Goal: Task Accomplishment & Management: Manage account settings

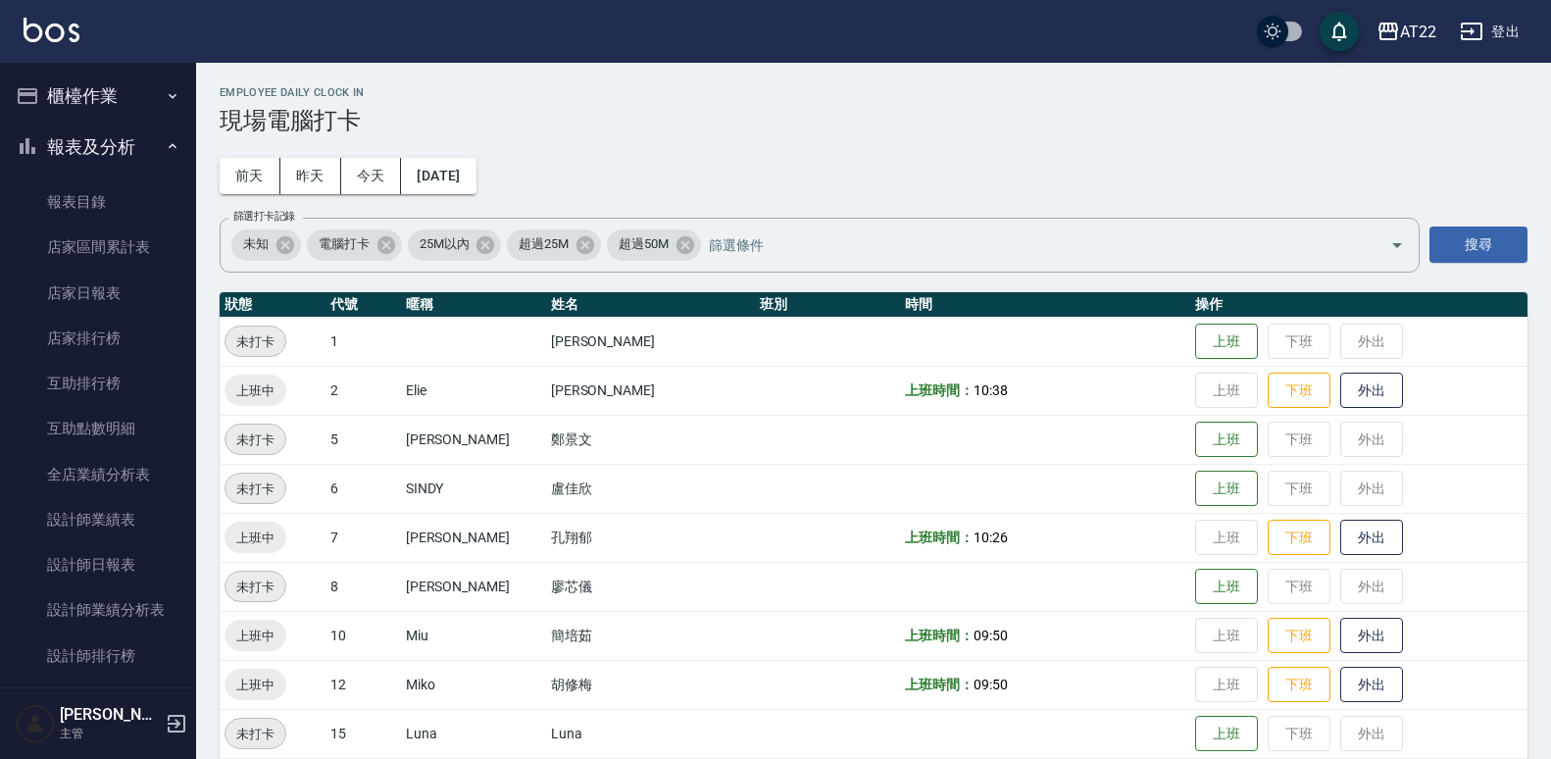
scroll to position [613, 0]
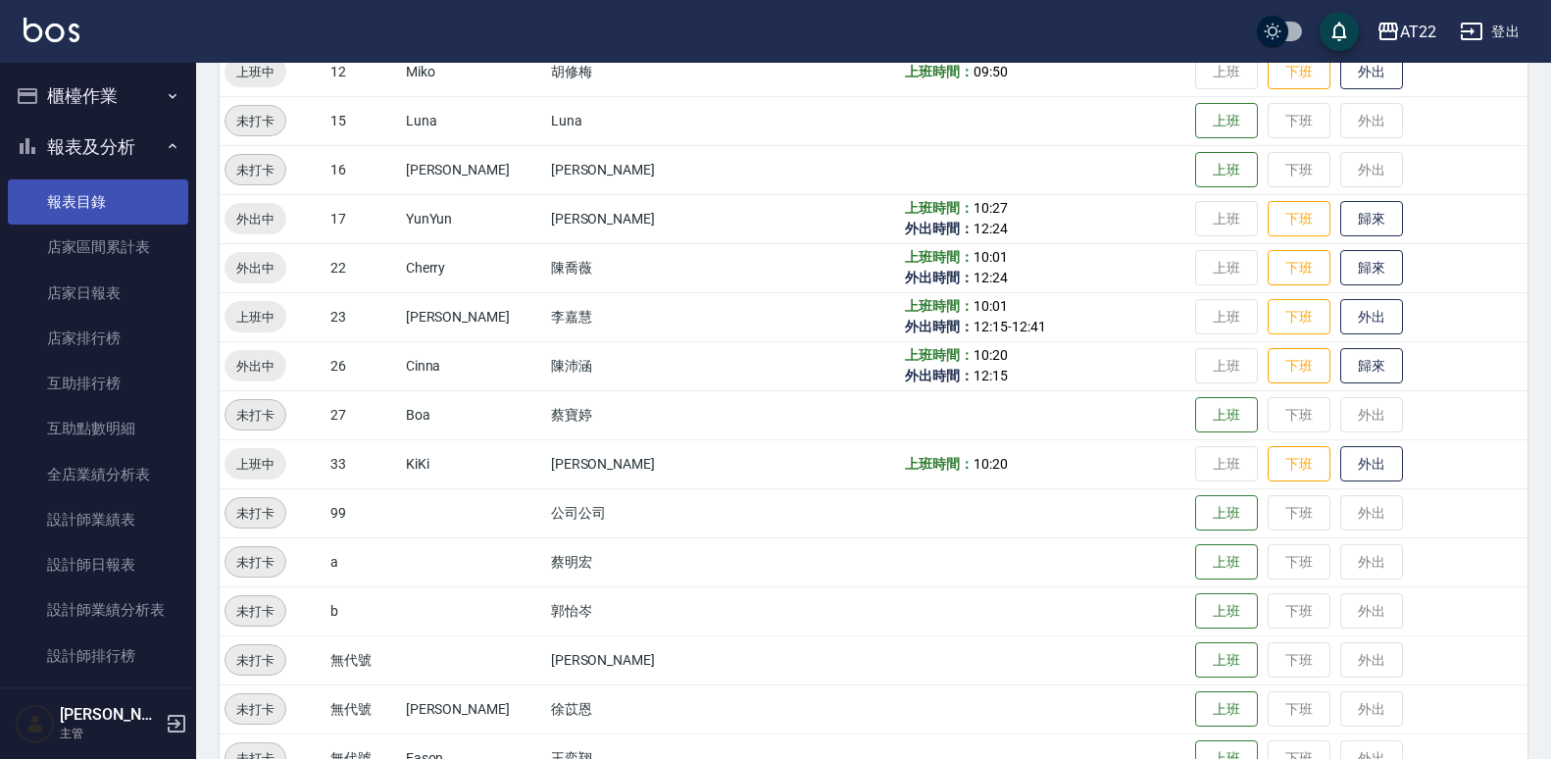
click at [56, 193] on link "報表目錄" at bounding box center [98, 201] width 180 height 45
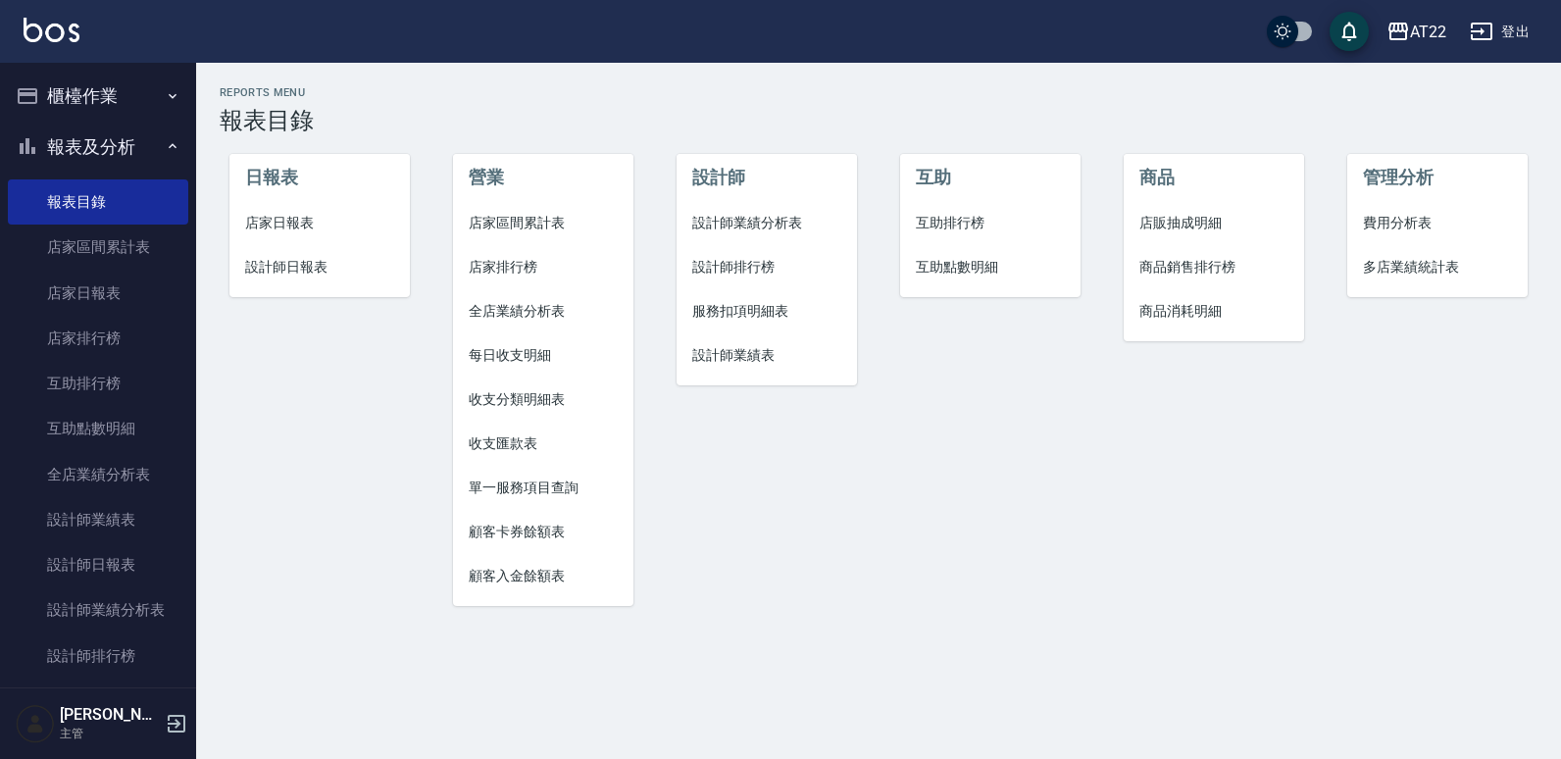
click at [60, 83] on button "櫃檯作業" at bounding box center [98, 96] width 180 height 51
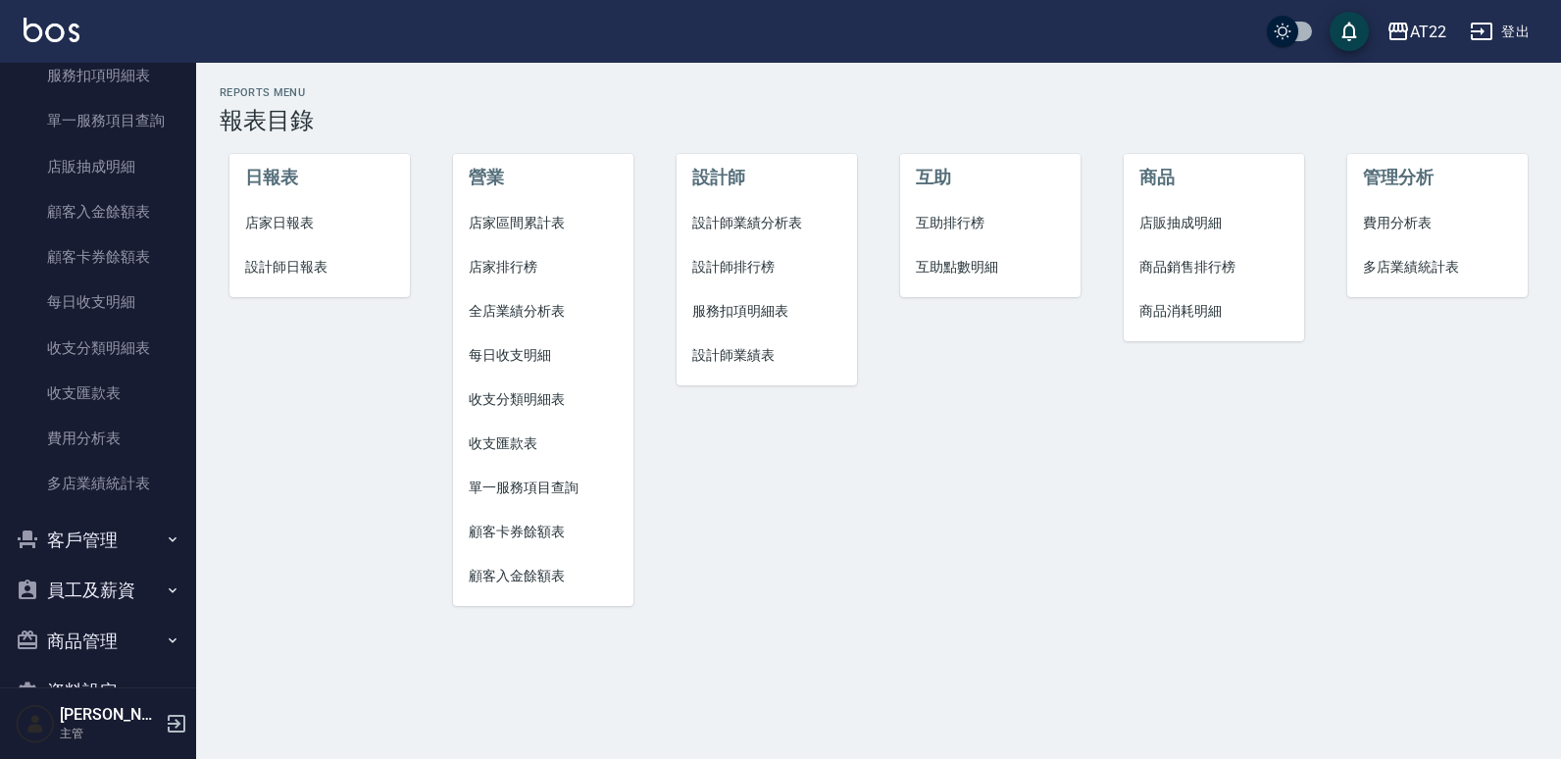
scroll to position [1102, 0]
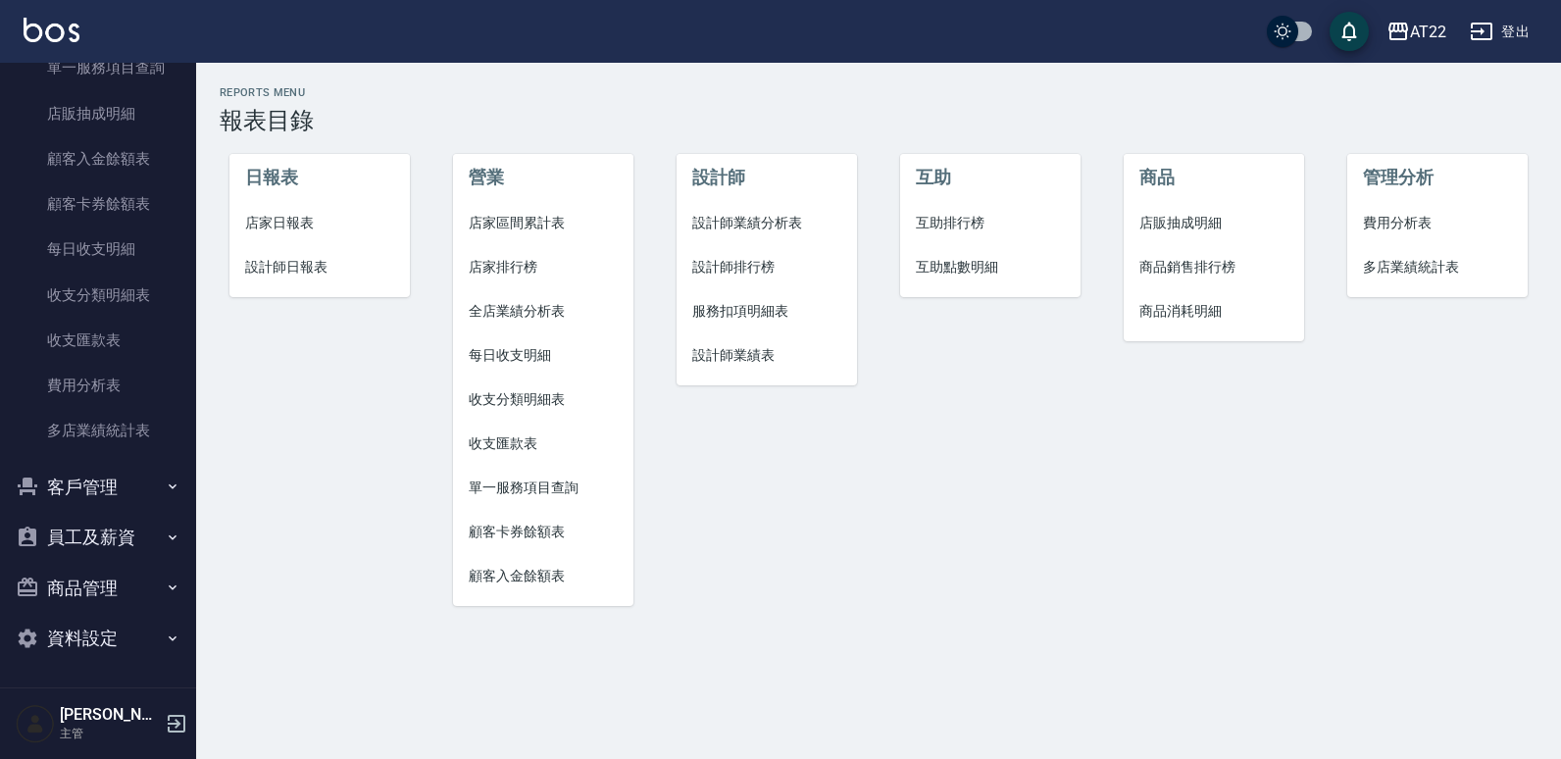
click at [80, 483] on button "客戶管理" at bounding box center [98, 487] width 180 height 51
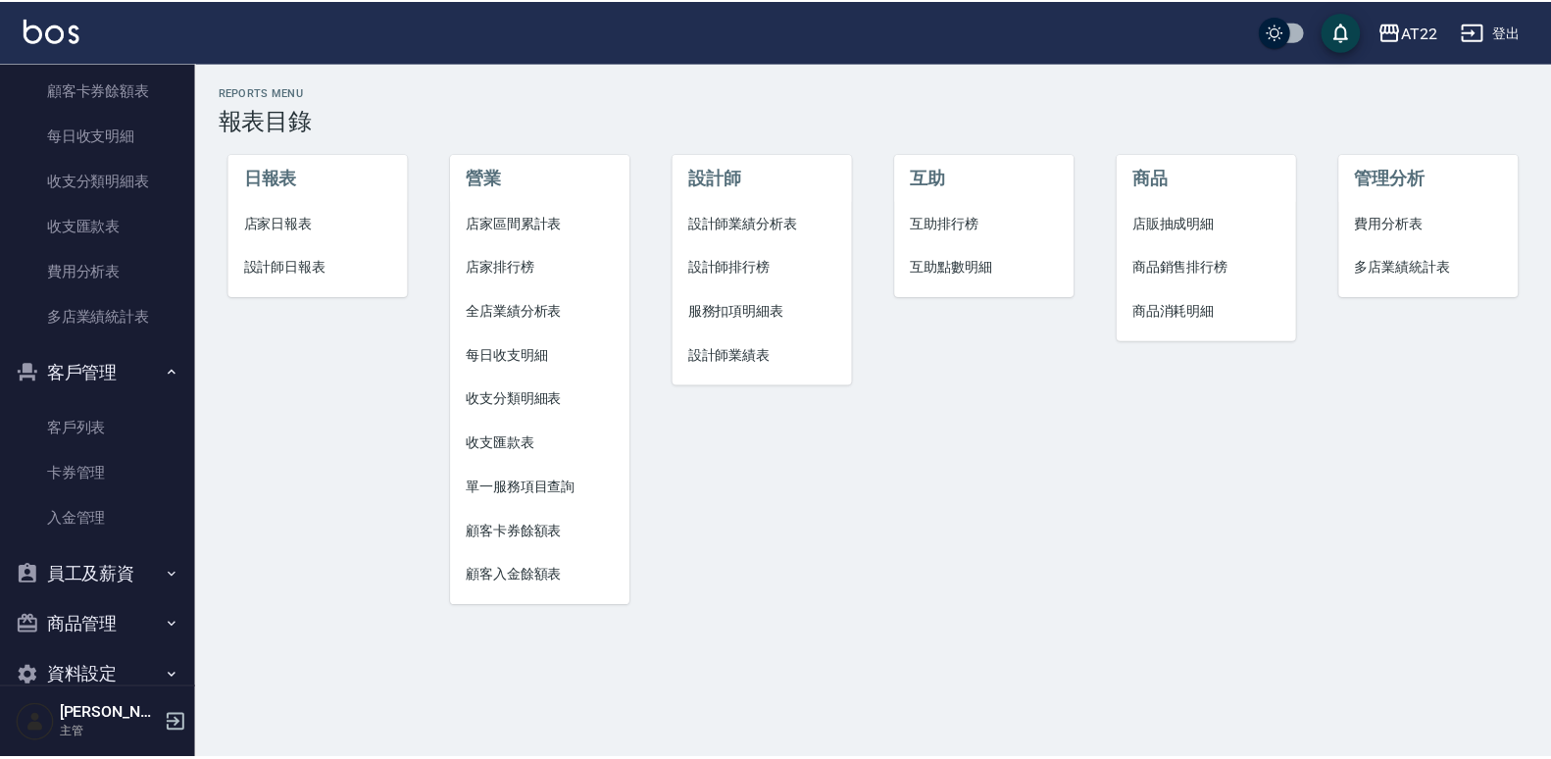
scroll to position [1217, 0]
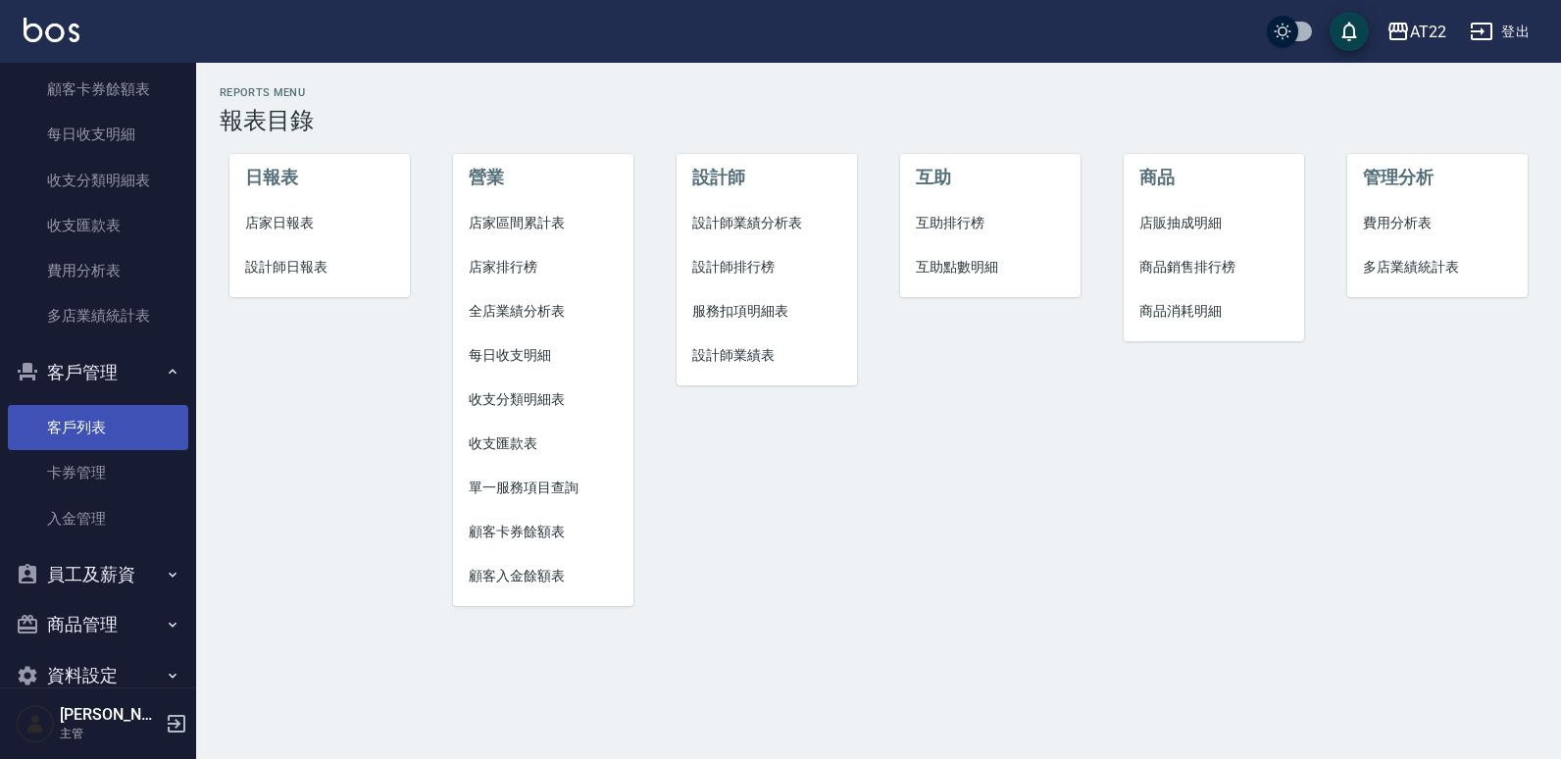
click at [75, 428] on link "客戶列表" at bounding box center [98, 427] width 180 height 45
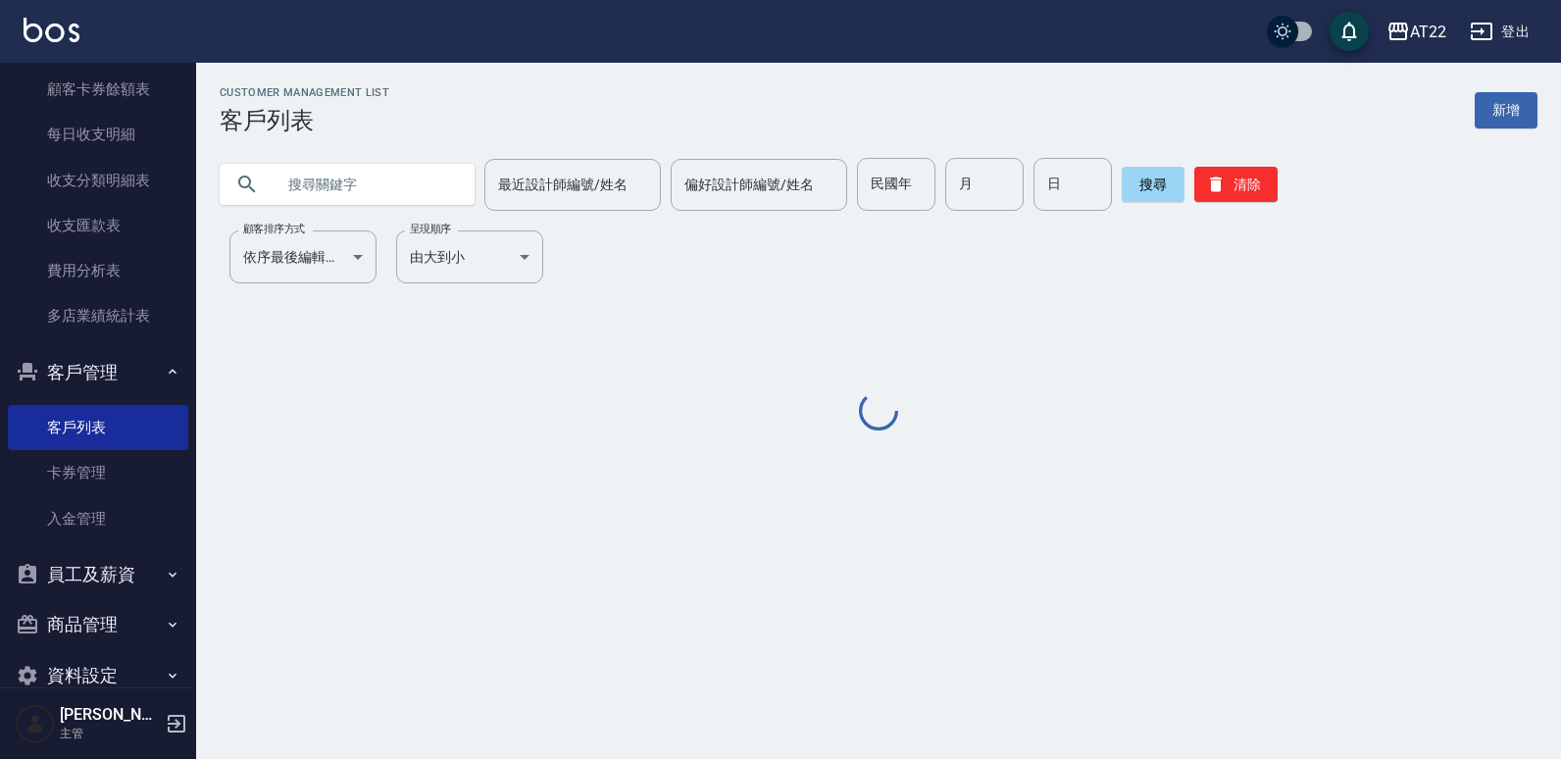
click at [384, 179] on input "text" at bounding box center [366, 184] width 184 height 53
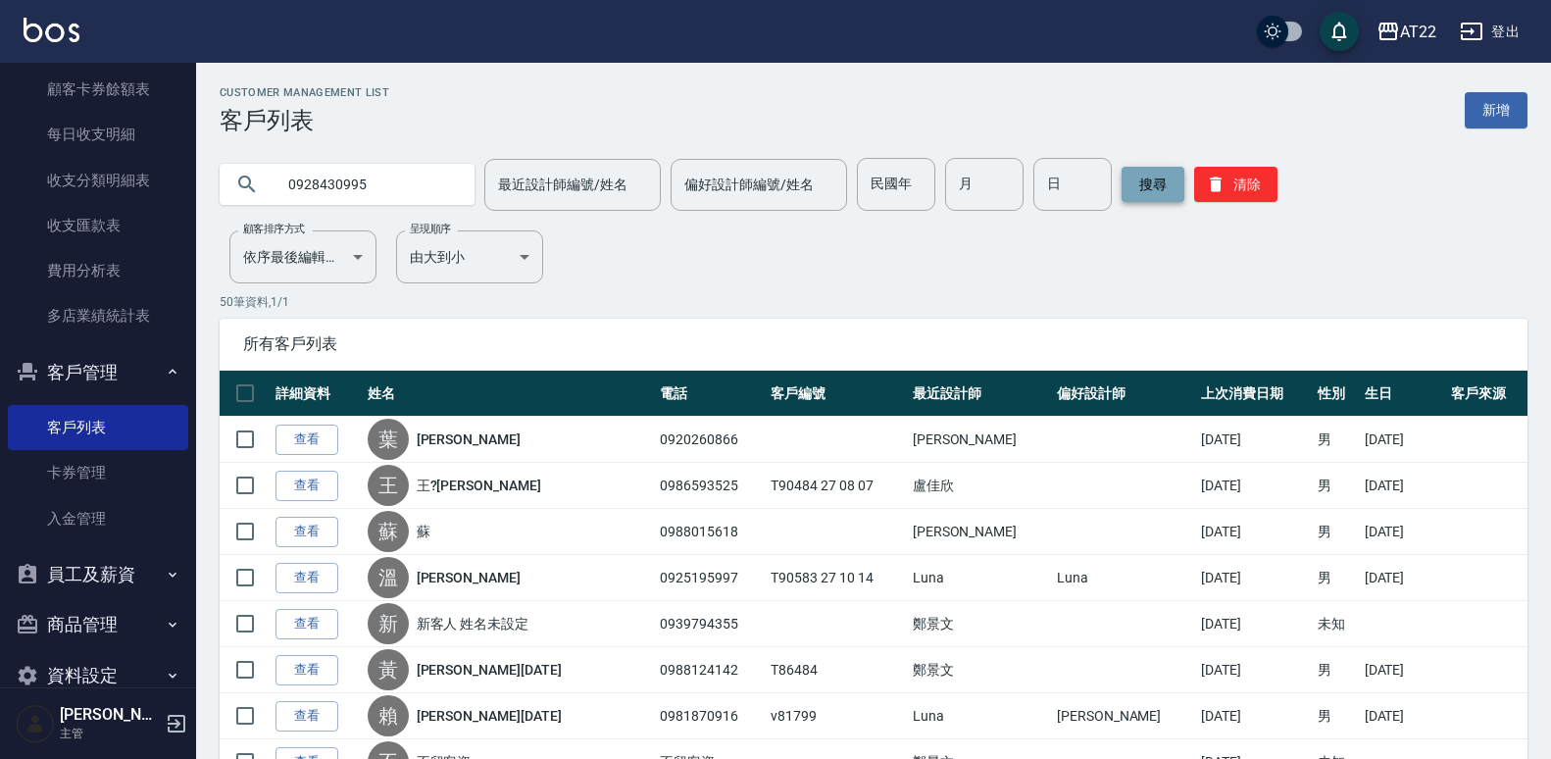
type input "0928430995"
click at [1139, 180] on button "搜尋" at bounding box center [1152, 184] width 63 height 35
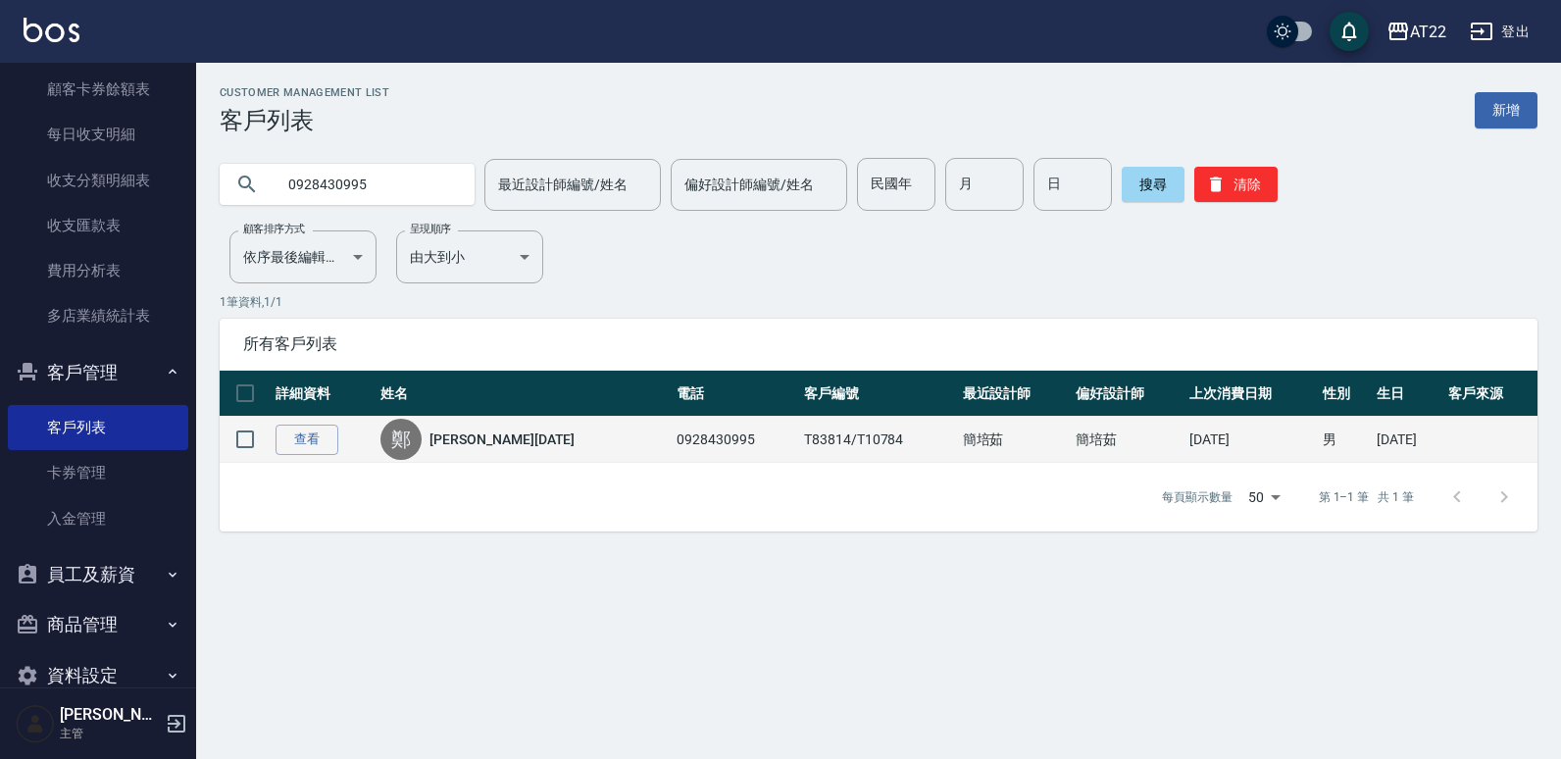
click at [672, 430] on td "0928430995" at bounding box center [735, 440] width 127 height 46
click at [410, 439] on div "鄭" at bounding box center [400, 439] width 41 height 41
click at [308, 446] on link "查看" at bounding box center [306, 439] width 63 height 30
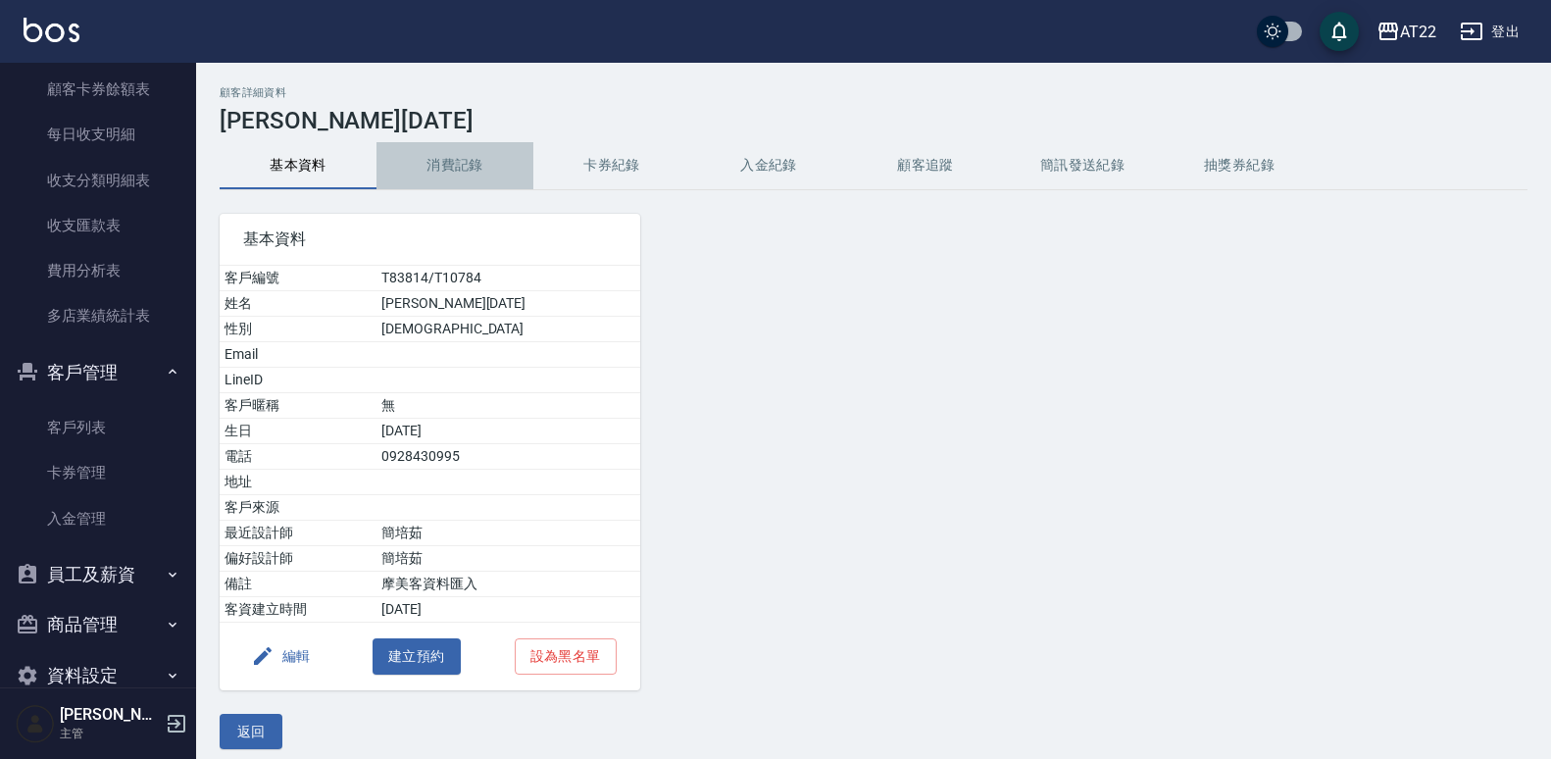
click at [431, 159] on button "消費記錄" at bounding box center [454, 165] width 157 height 47
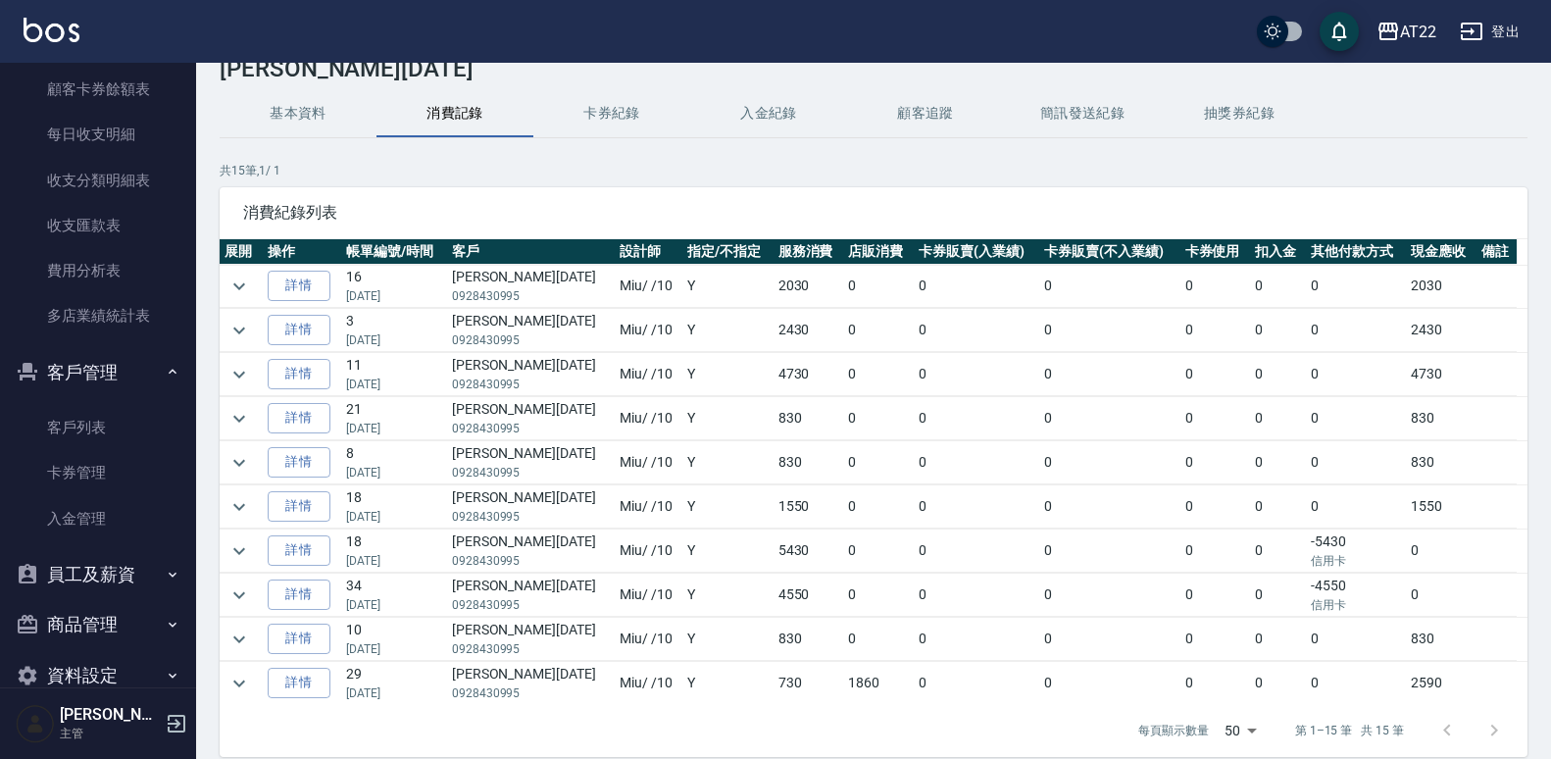
scroll to position [133, 0]
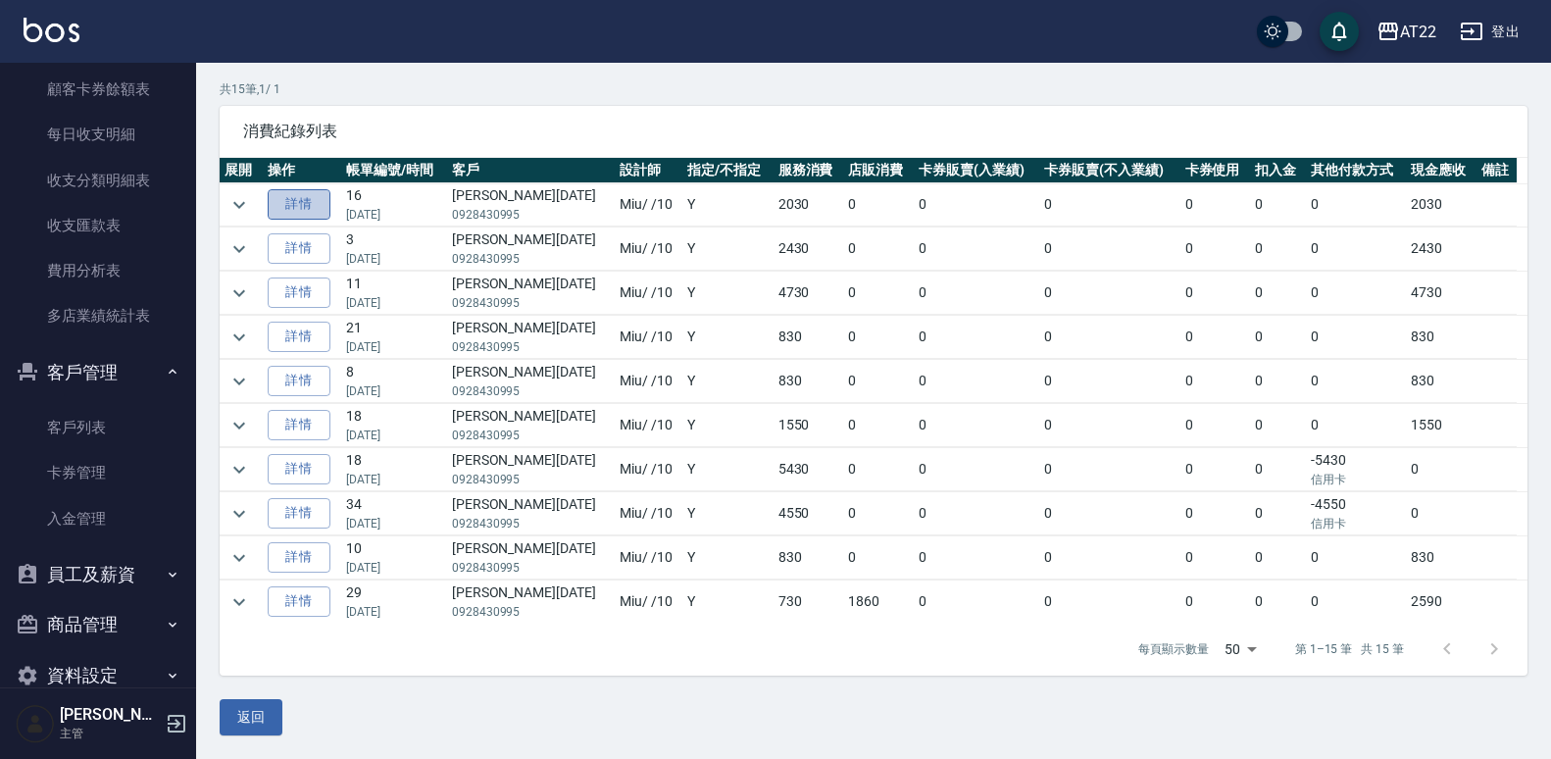
click at [314, 215] on link "詳情" at bounding box center [299, 204] width 63 height 30
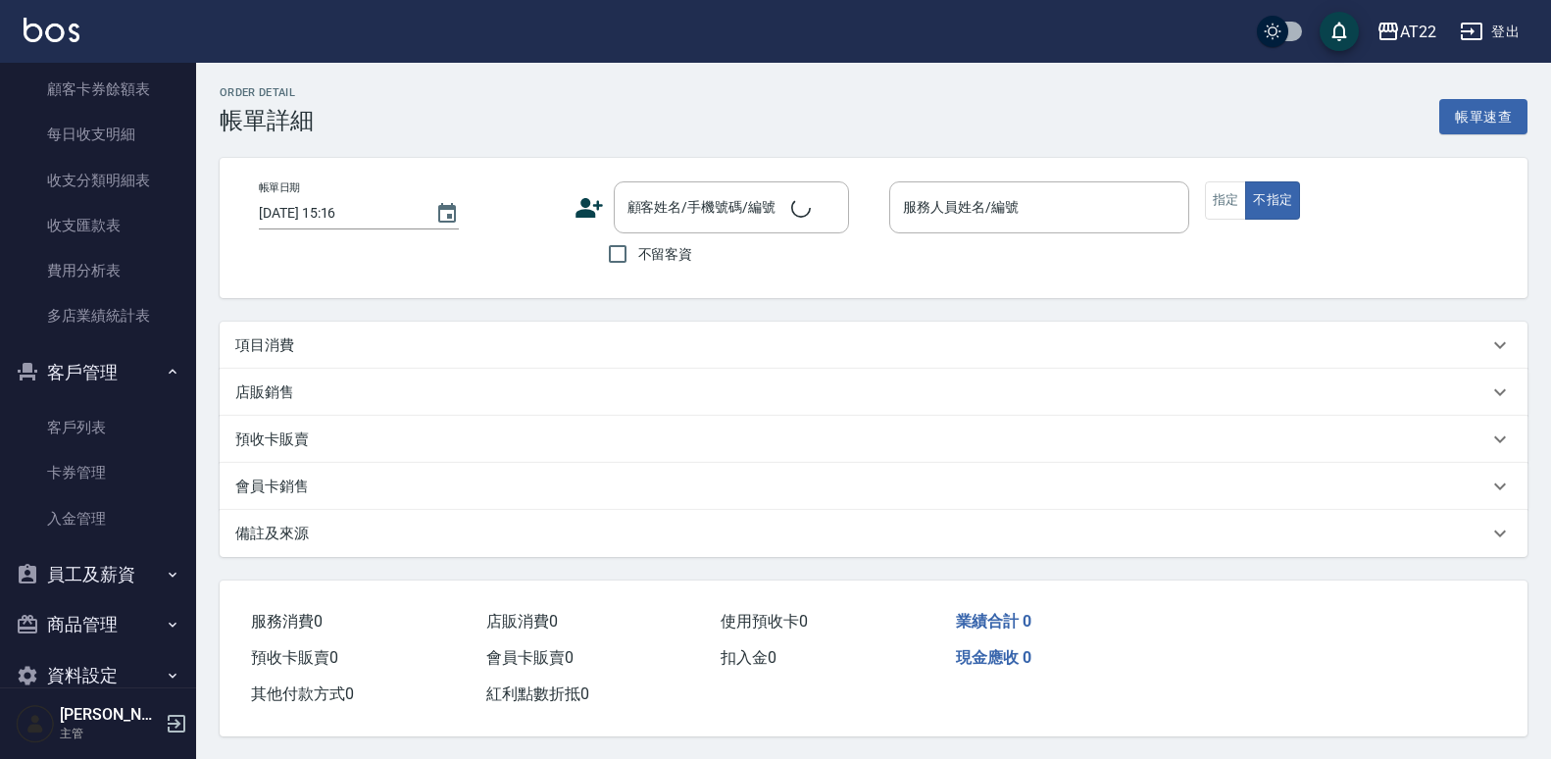
type input "[DATE] 17:07"
type input "Miu-10"
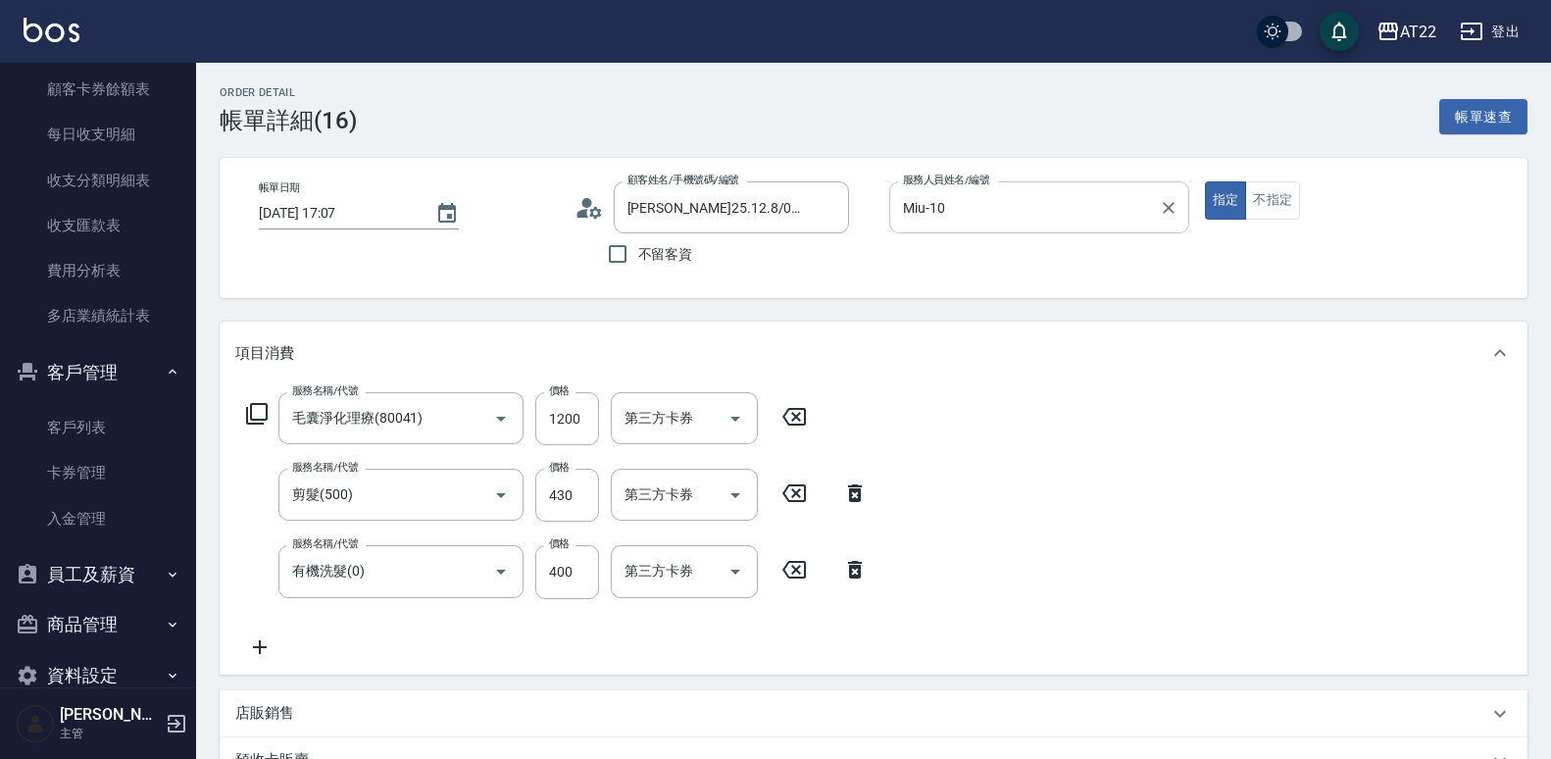
type input "[PERSON_NAME]25.12.8/0928430995/T83814/T10784"
type input "毛囊淨化理療(80041)"
type input "剪髮(500)"
type input "有機洗髮(0)"
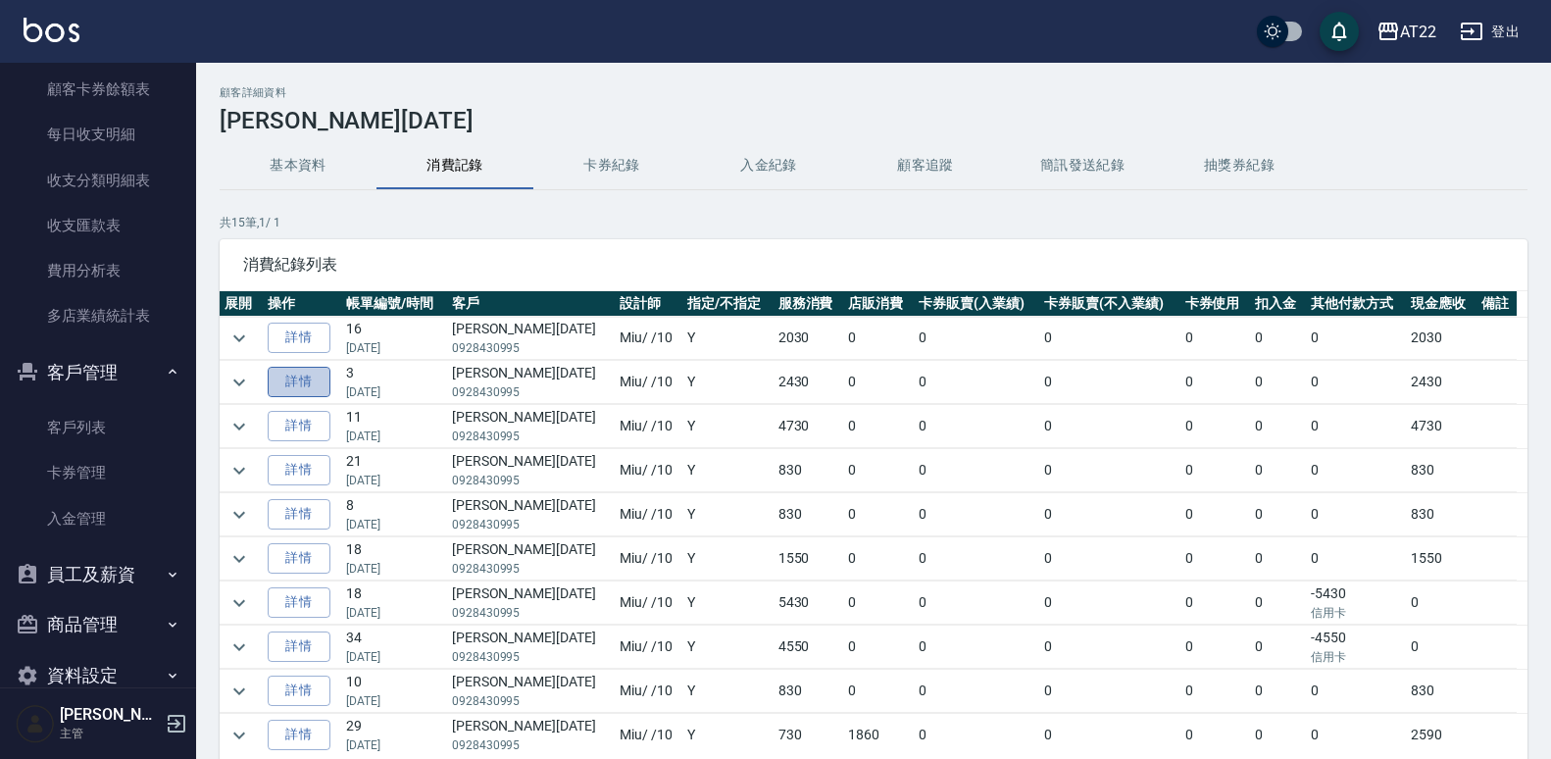
click at [304, 376] on link "詳情" at bounding box center [299, 382] width 63 height 30
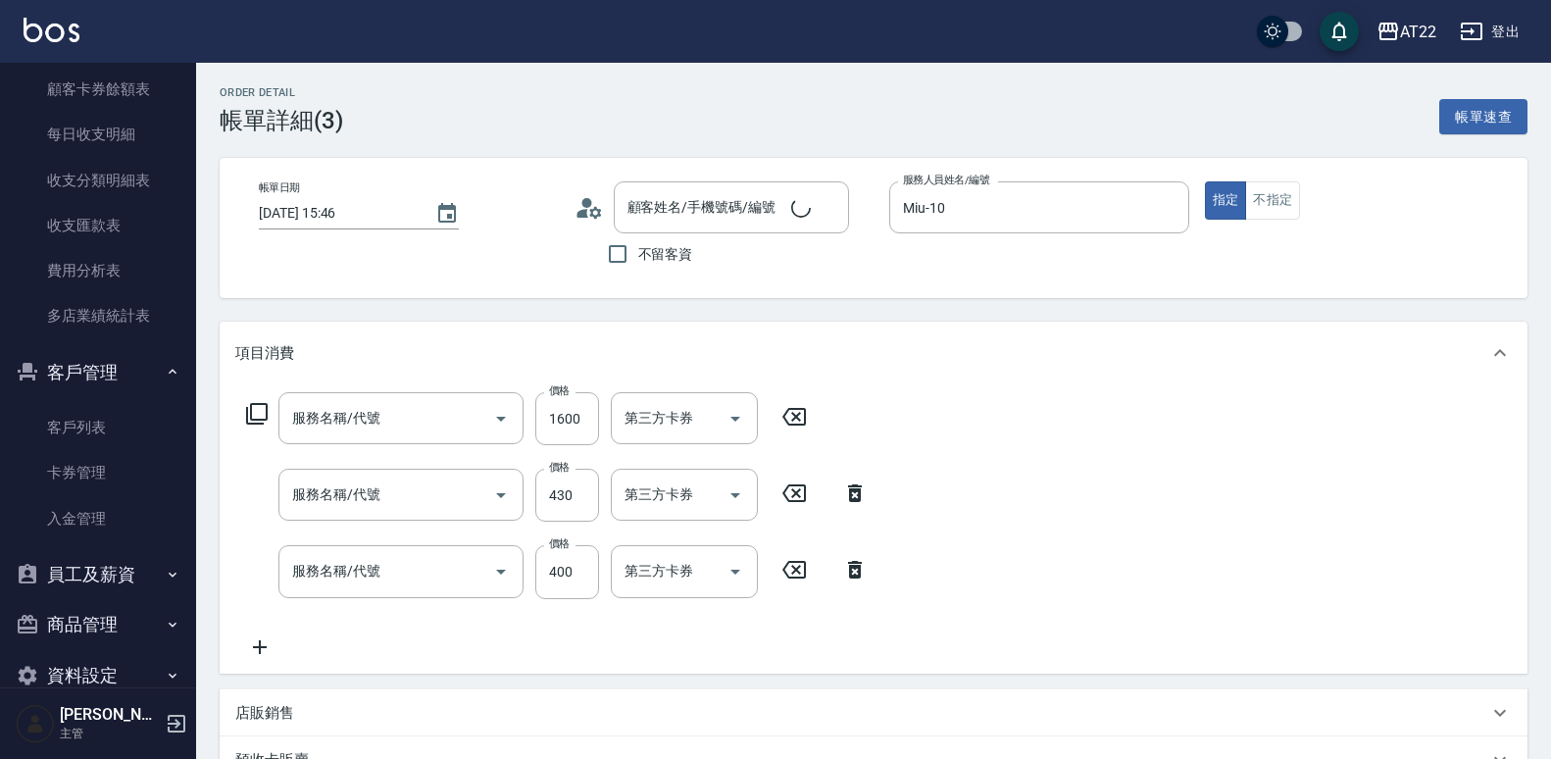
type input "[DATE] 15:46"
type input "Miu-10"
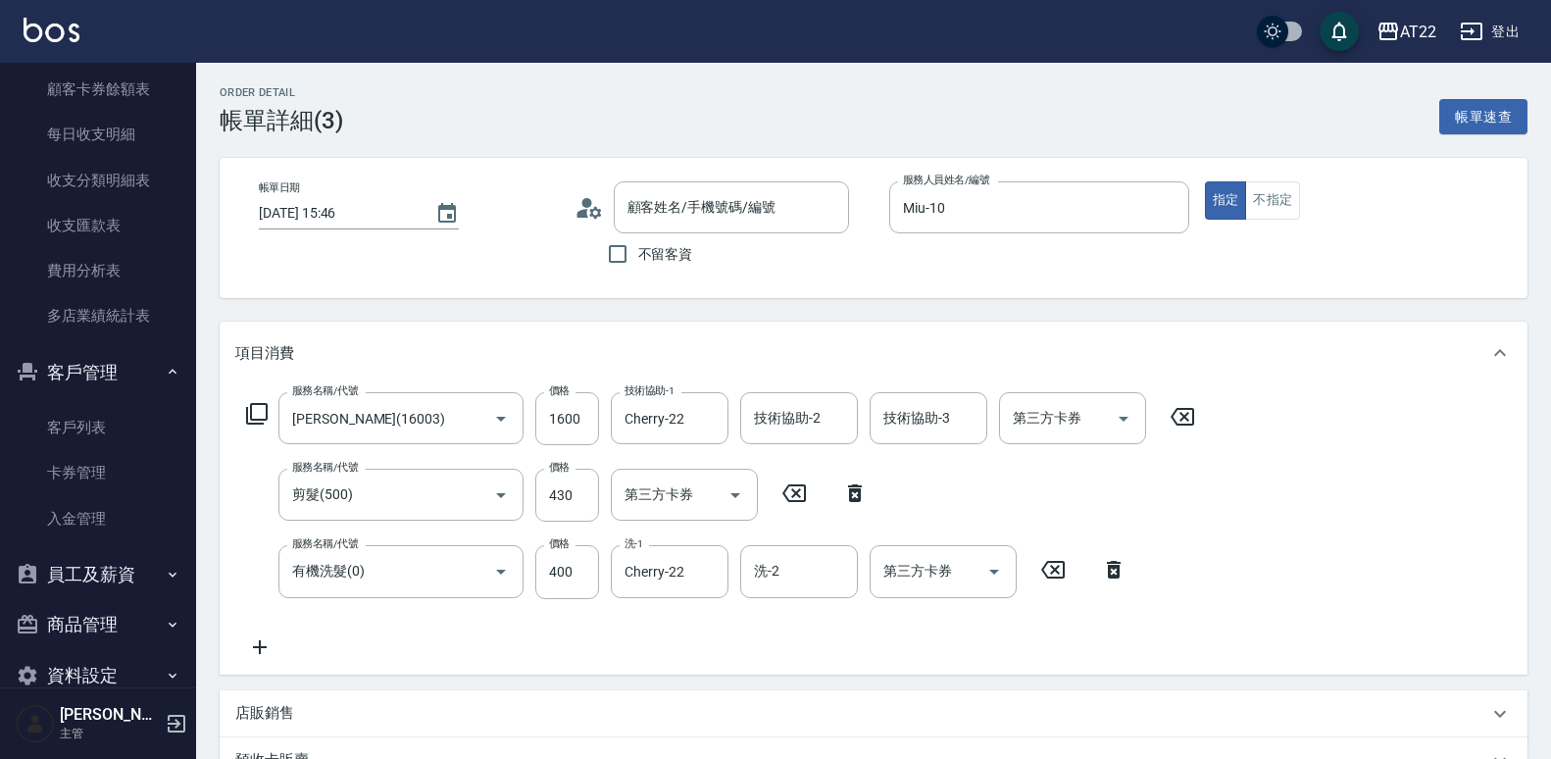
type input "[PERSON_NAME](16003)"
type input "剪髮(500)"
type input "有機洗髮(0)"
type input "[PERSON_NAME]25.12.8/0928430995/T83814/T10784"
